Goal: Task Accomplishment & Management: Manage account settings

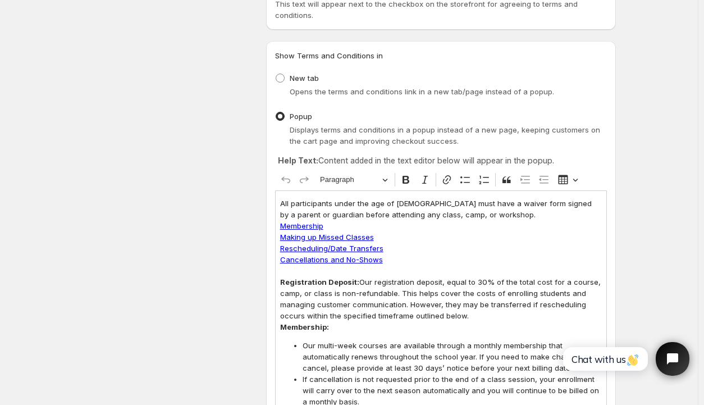
scroll to position [118, 0]
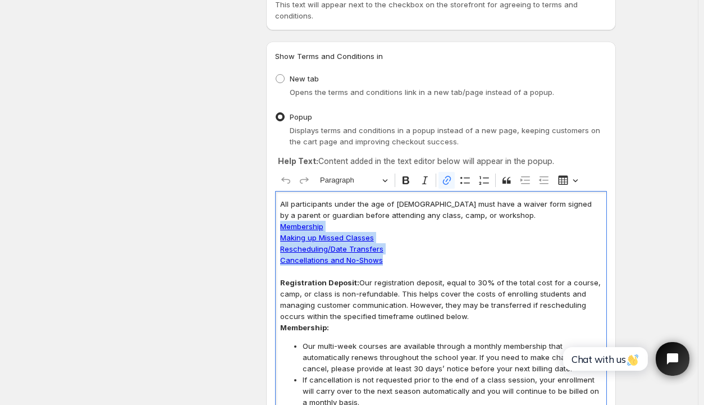
drag, startPoint x: 390, startPoint y: 258, endPoint x: 276, endPoint y: 225, distance: 118.5
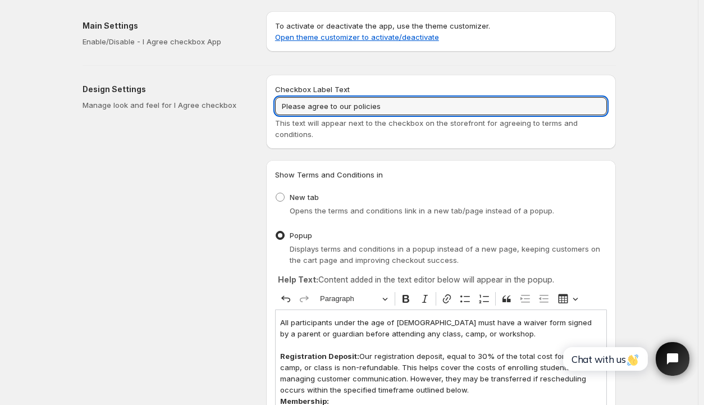
drag, startPoint x: 390, startPoint y: 108, endPoint x: 271, endPoint y: 104, distance: 118.5
click at [271, 104] on div "Checkbox Label Text Please agree to our policies This text will appear next to …" at bounding box center [441, 112] width 350 height 74
paste input "Registration P"
click at [399, 106] on input "Please agree to our policies" at bounding box center [441, 106] width 332 height 18
drag, startPoint x: 394, startPoint y: 106, endPoint x: 280, endPoint y: 109, distance: 114.6
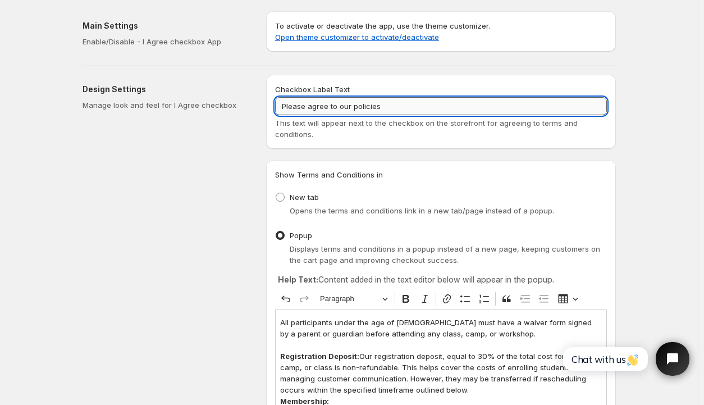
click at [280, 109] on input "Please agree to our policies" at bounding box center [441, 106] width 332 height 18
paste input "Registration Policies"
type input "I Agree to the Registration Policies"
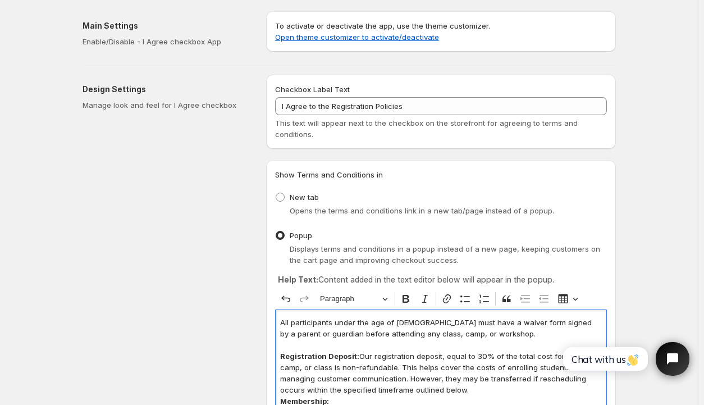
click at [340, 327] on p "All participants under the age of [DEMOGRAPHIC_DATA] must have a waiver form si…" at bounding box center [441, 328] width 322 height 22
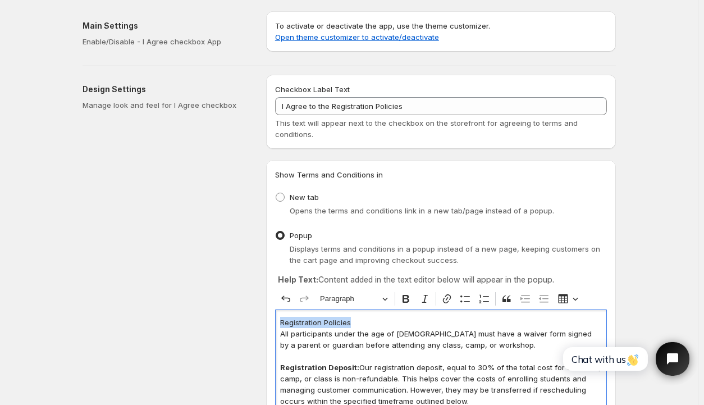
drag, startPoint x: 322, startPoint y: 321, endPoint x: 282, endPoint y: 322, distance: 39.9
click at [407, 297] on icon "Editor toolbar" at bounding box center [405, 298] width 11 height 11
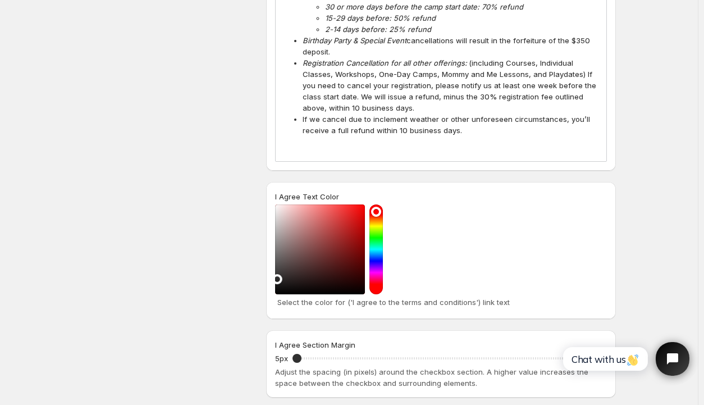
scroll to position [898, 0]
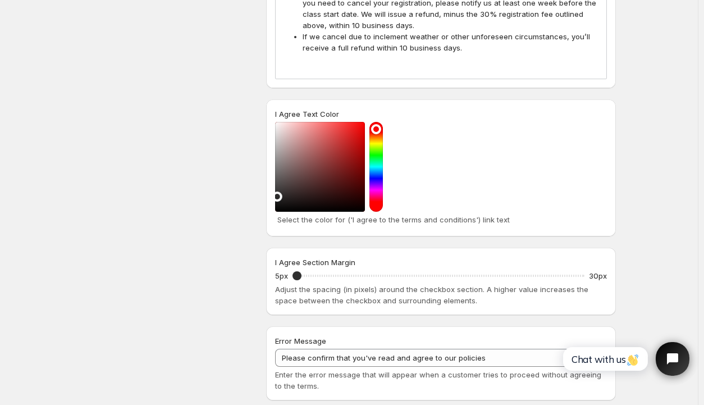
click at [381, 157] on div at bounding box center [375, 167] width 13 height 90
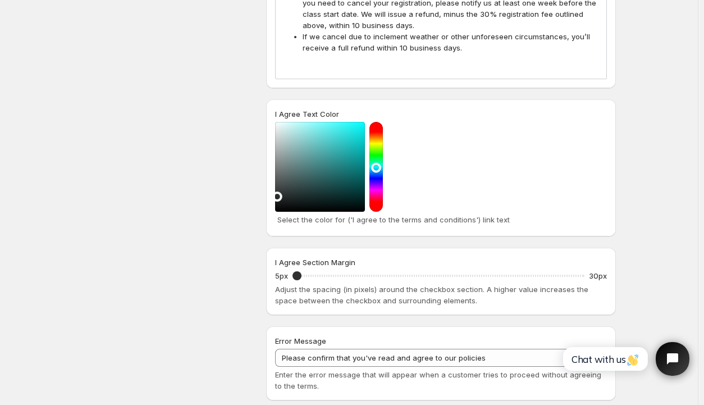
click at [382, 159] on div at bounding box center [375, 167] width 13 height 90
click at [377, 160] on div at bounding box center [375, 167] width 13 height 90
click at [376, 159] on div at bounding box center [375, 167] width 13 height 90
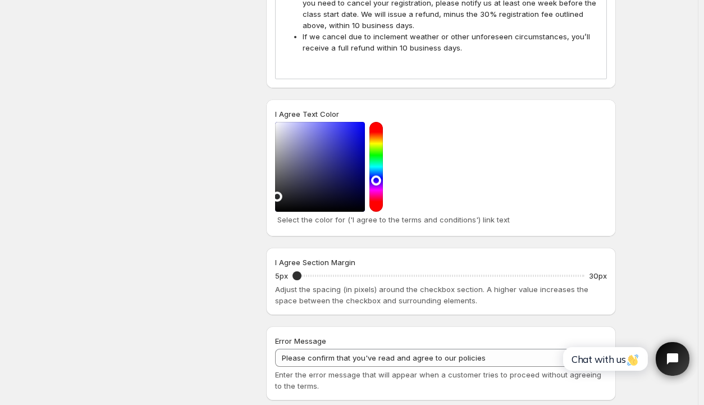
click at [380, 162] on div at bounding box center [375, 167] width 13 height 90
drag, startPoint x: 282, startPoint y: 179, endPoint x: 350, endPoint y: 115, distance: 93.3
click at [350, 122] on div at bounding box center [320, 167] width 90 height 90
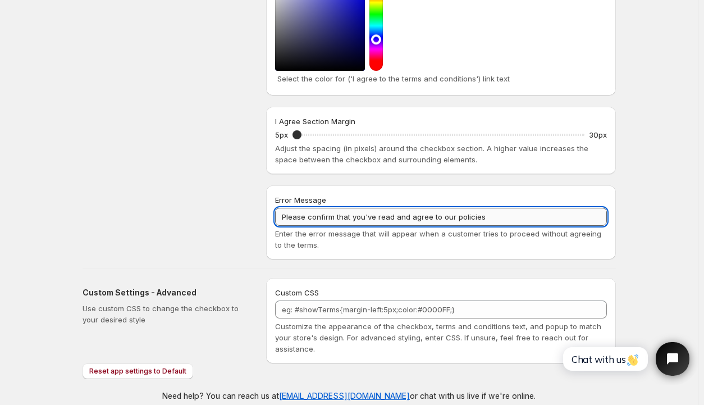
drag, startPoint x: 494, startPoint y: 200, endPoint x: 281, endPoint y: 202, distance: 213.3
click at [281, 208] on input "Please confirm that you've read and agree to our policies" at bounding box center [441, 217] width 332 height 18
